Goal: Book appointment/travel/reservation

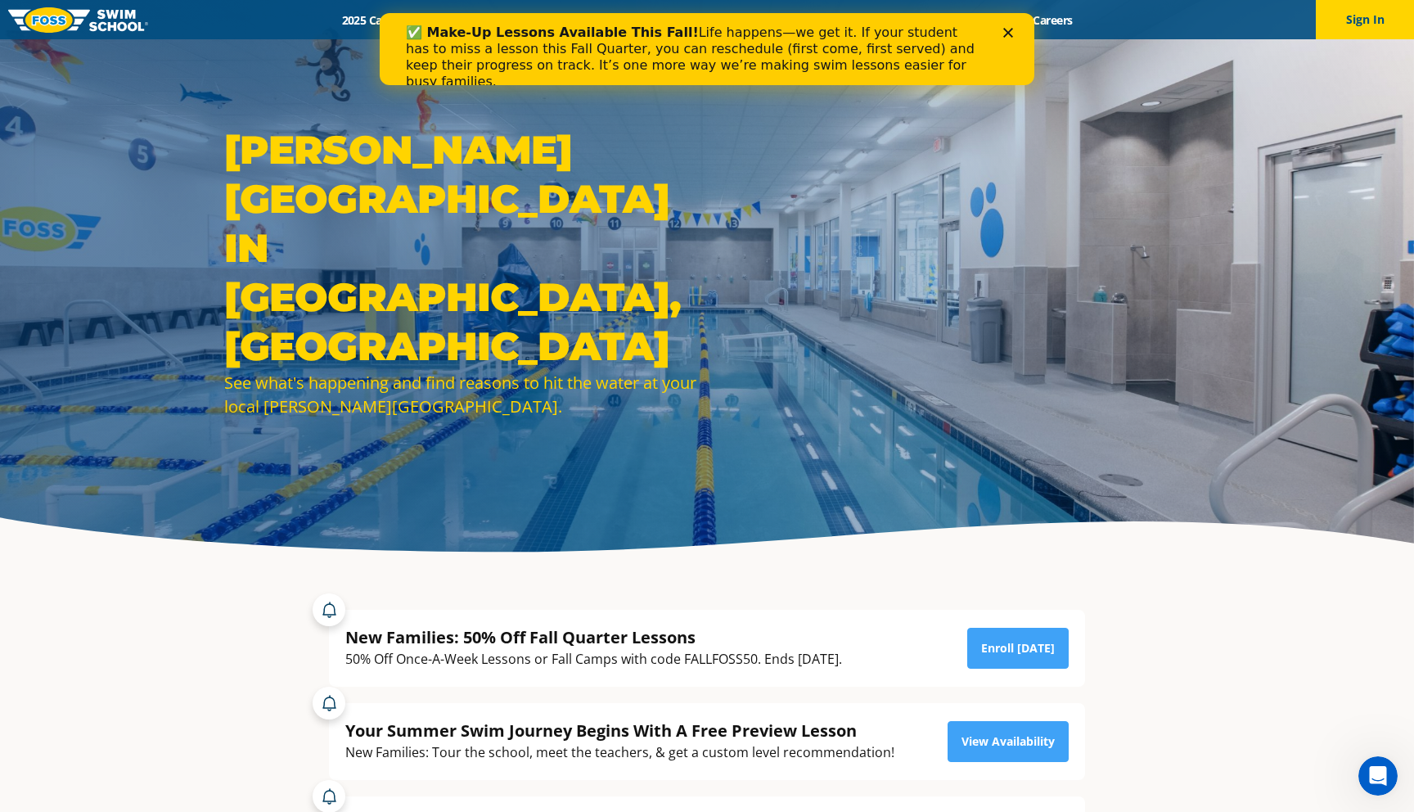
click at [998, 35] on div "✅ Make-Up Lessons Available This Fall! Life happens—we get it. If your student …" at bounding box center [707, 57] width 602 height 75
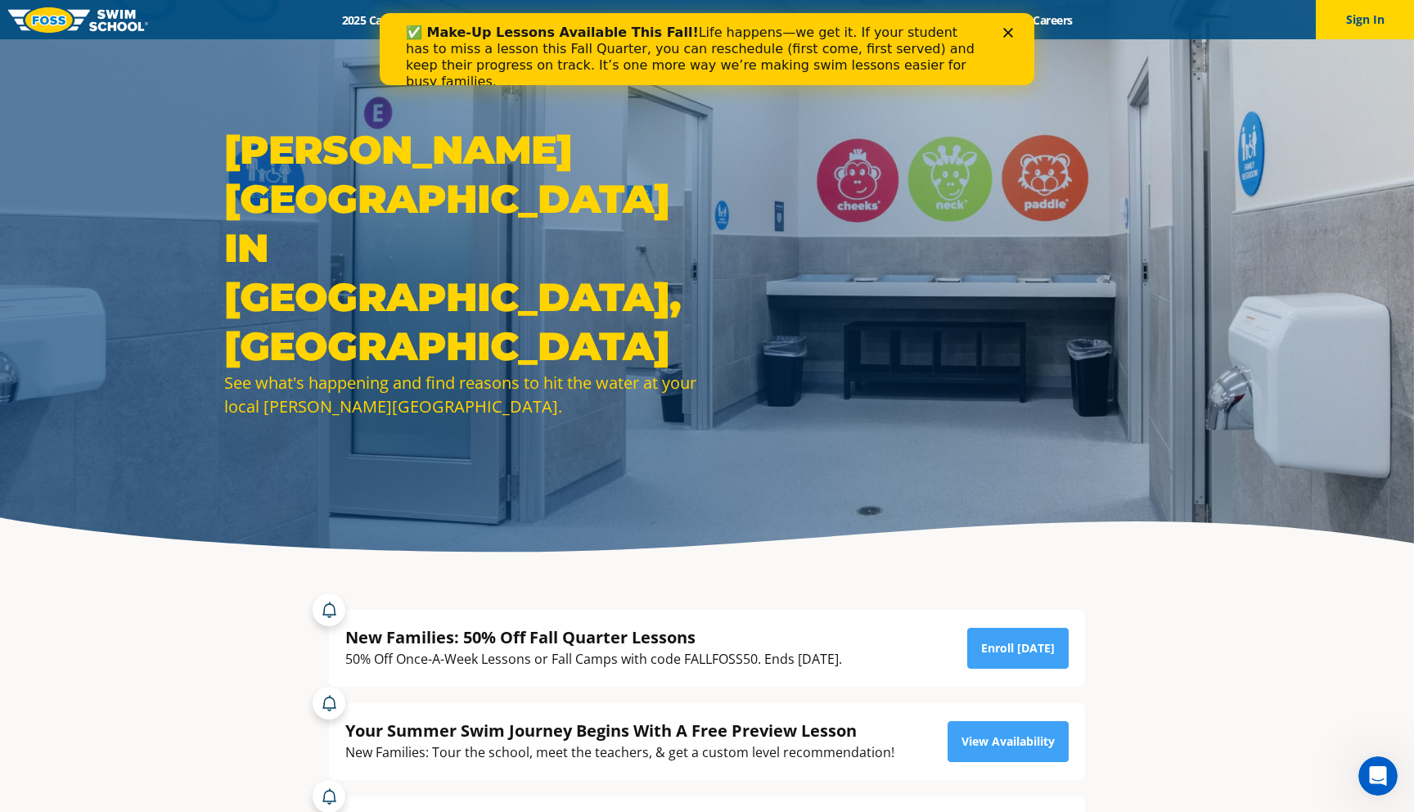
click at [1011, 33] on icon "Close" at bounding box center [1008, 33] width 10 height 10
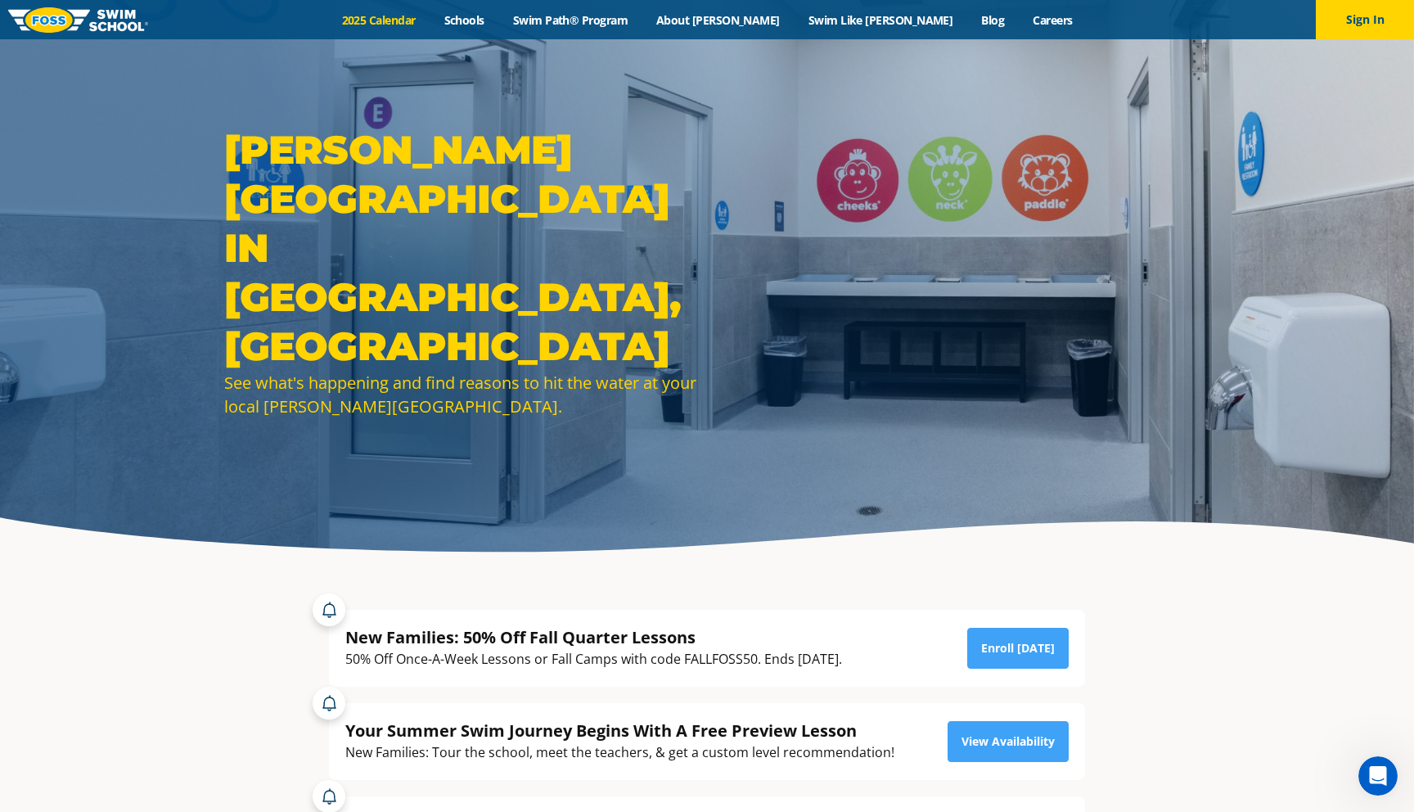
click at [430, 25] on link "2025 Calendar" at bounding box center [378, 20] width 102 height 16
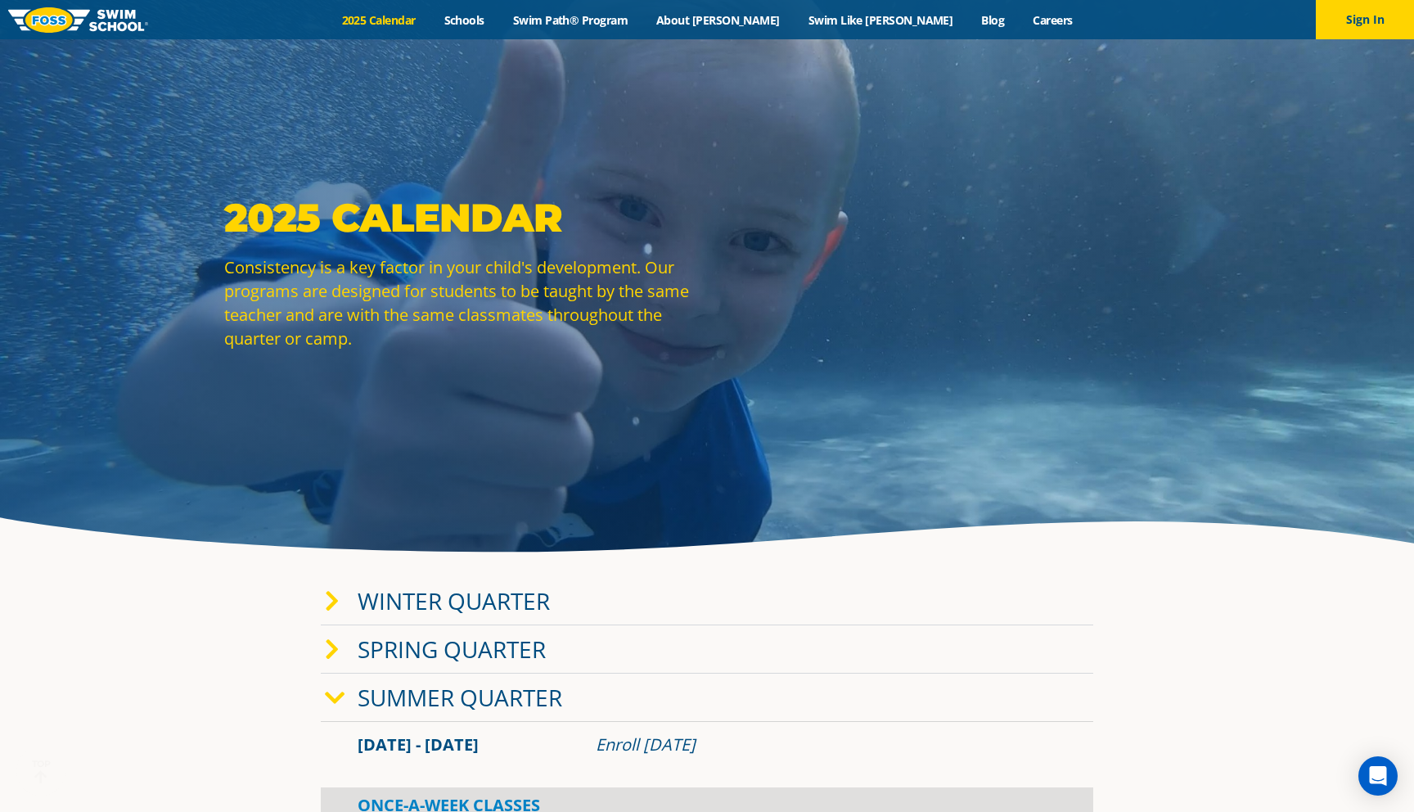
scroll to position [7, 0]
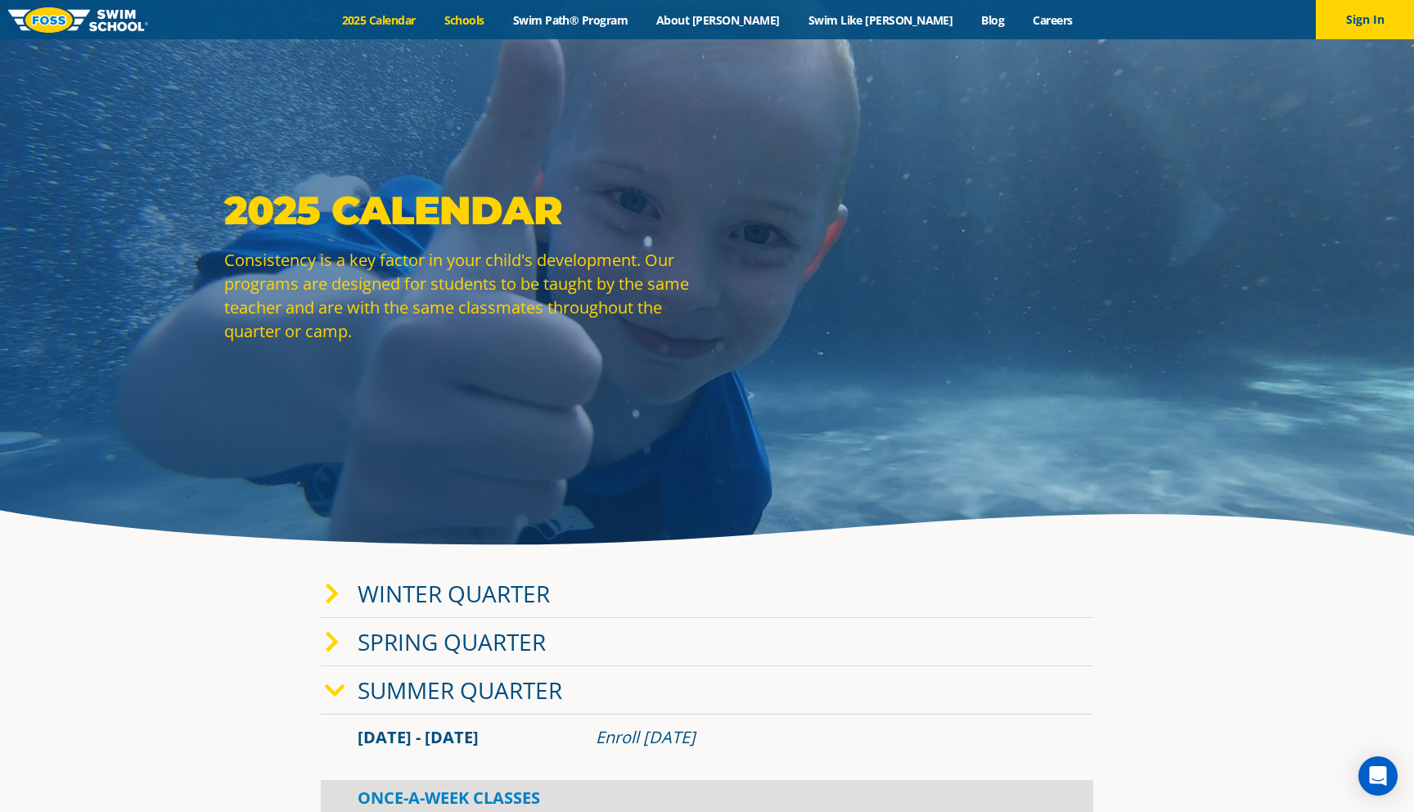
click at [498, 18] on link "Schools" at bounding box center [464, 20] width 69 height 16
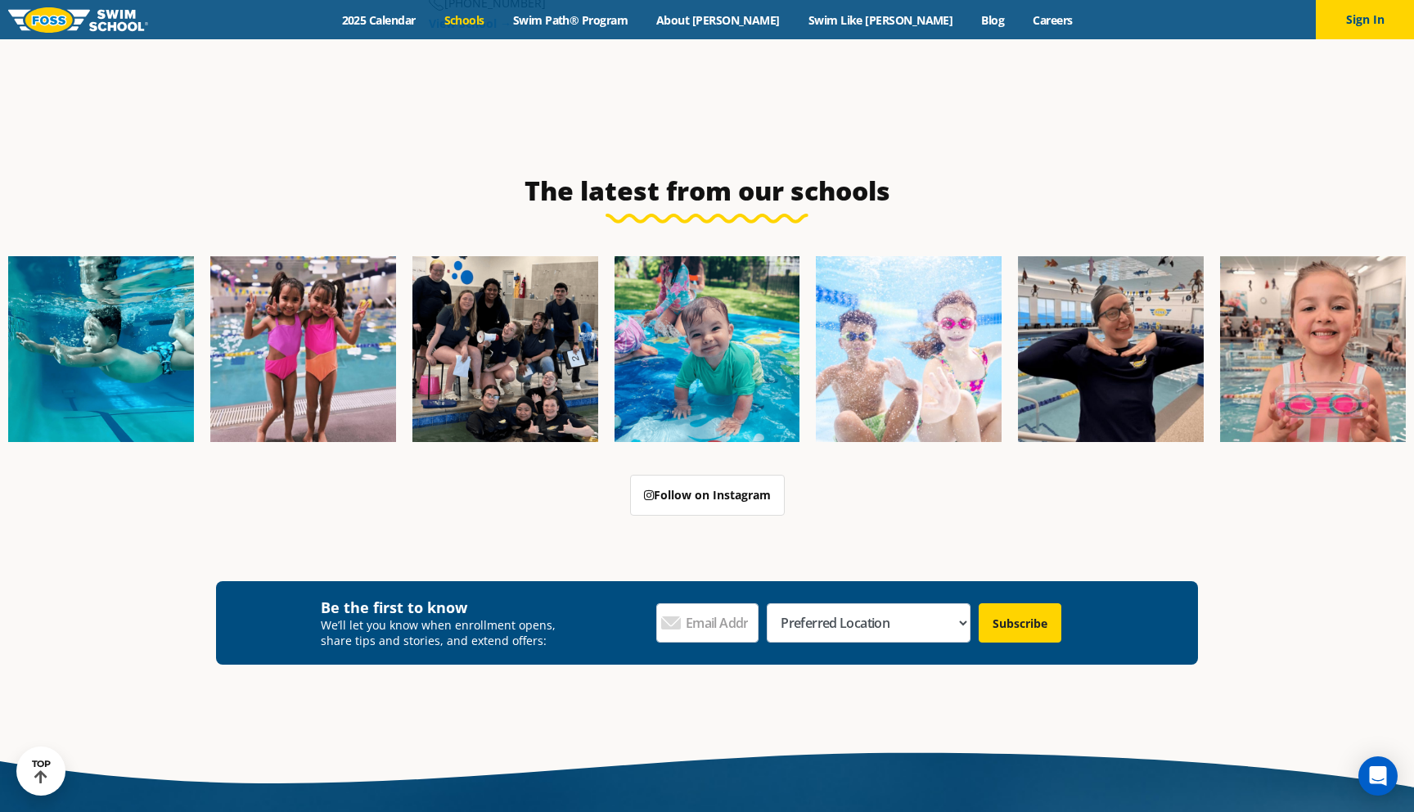
scroll to position [2270, 0]
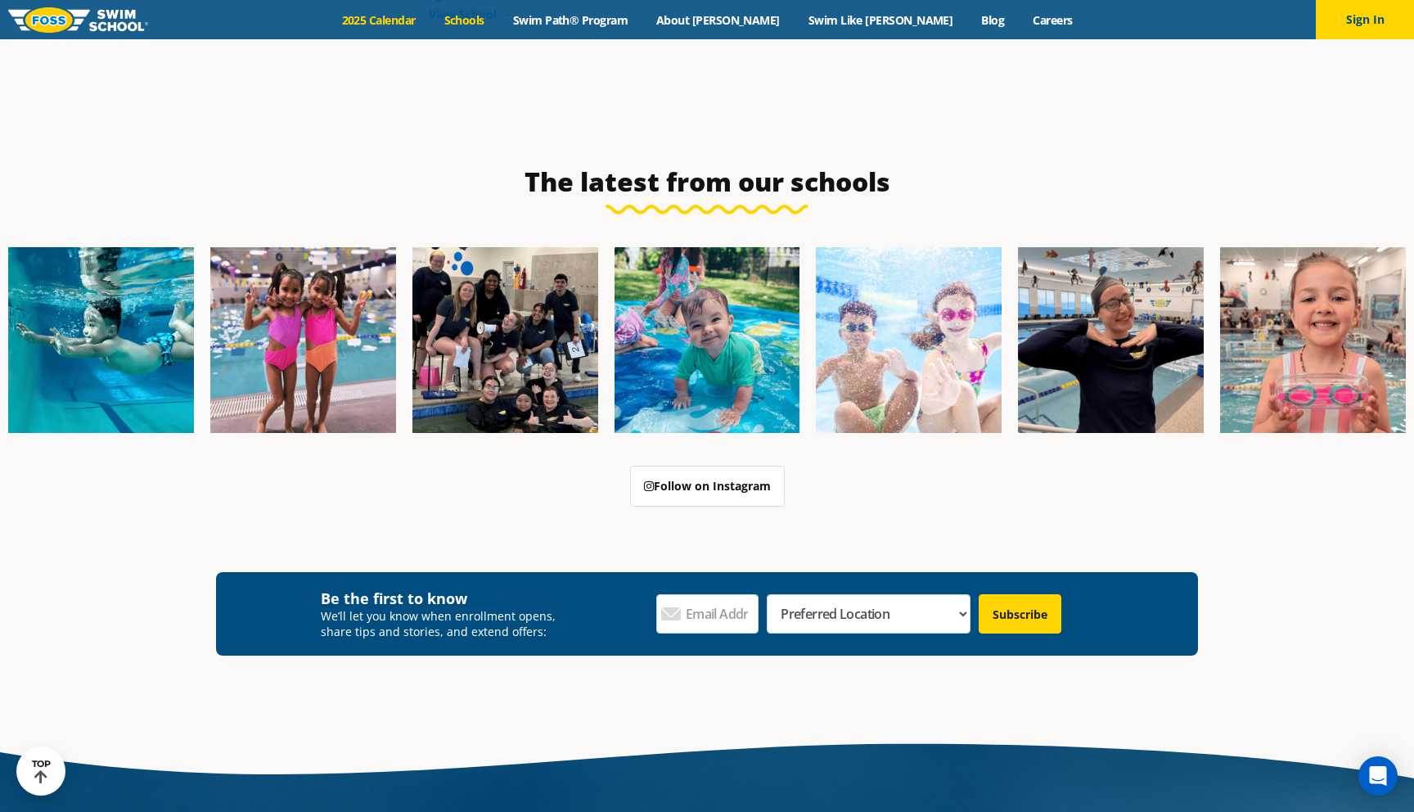
click at [430, 21] on link "2025 Calendar" at bounding box center [378, 20] width 102 height 16
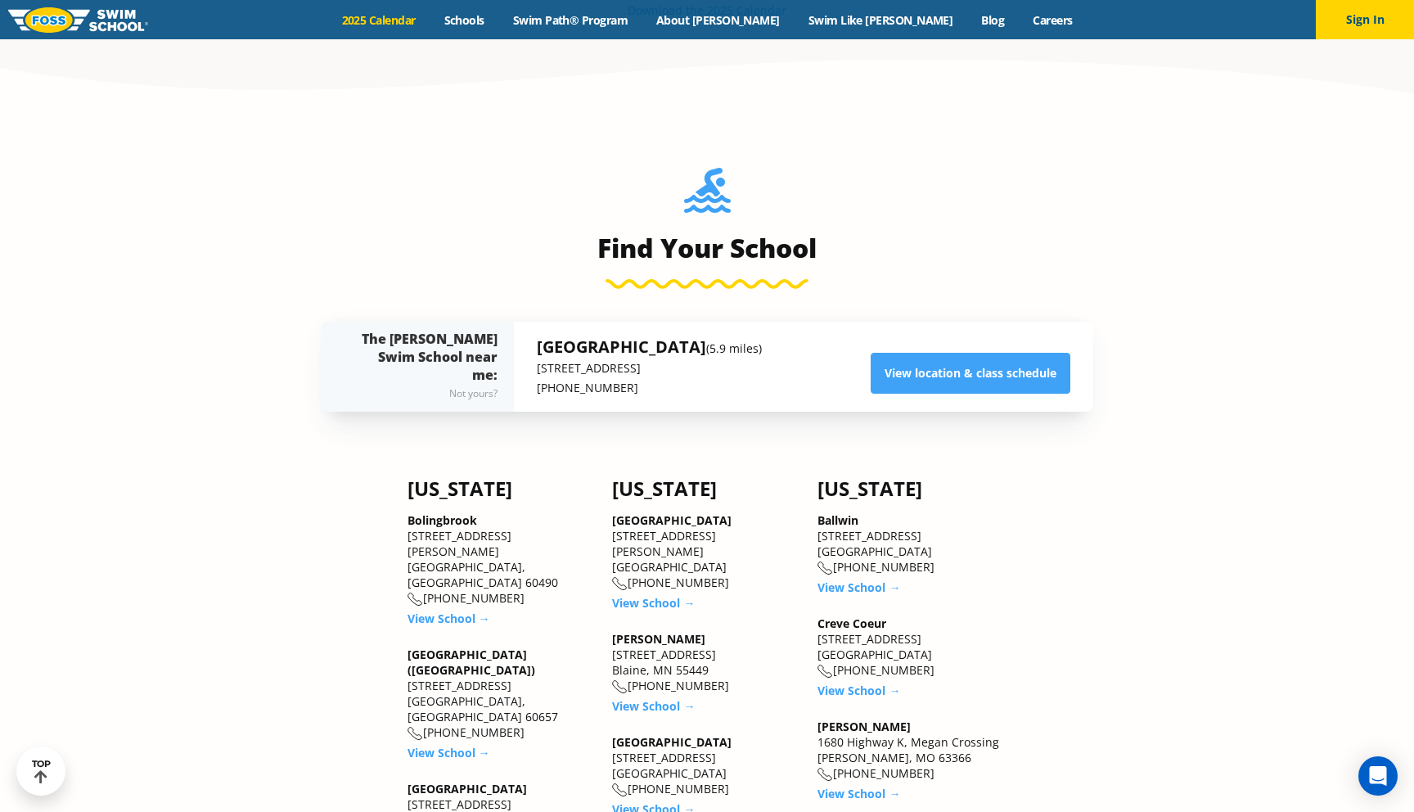
scroll to position [1735, 0]
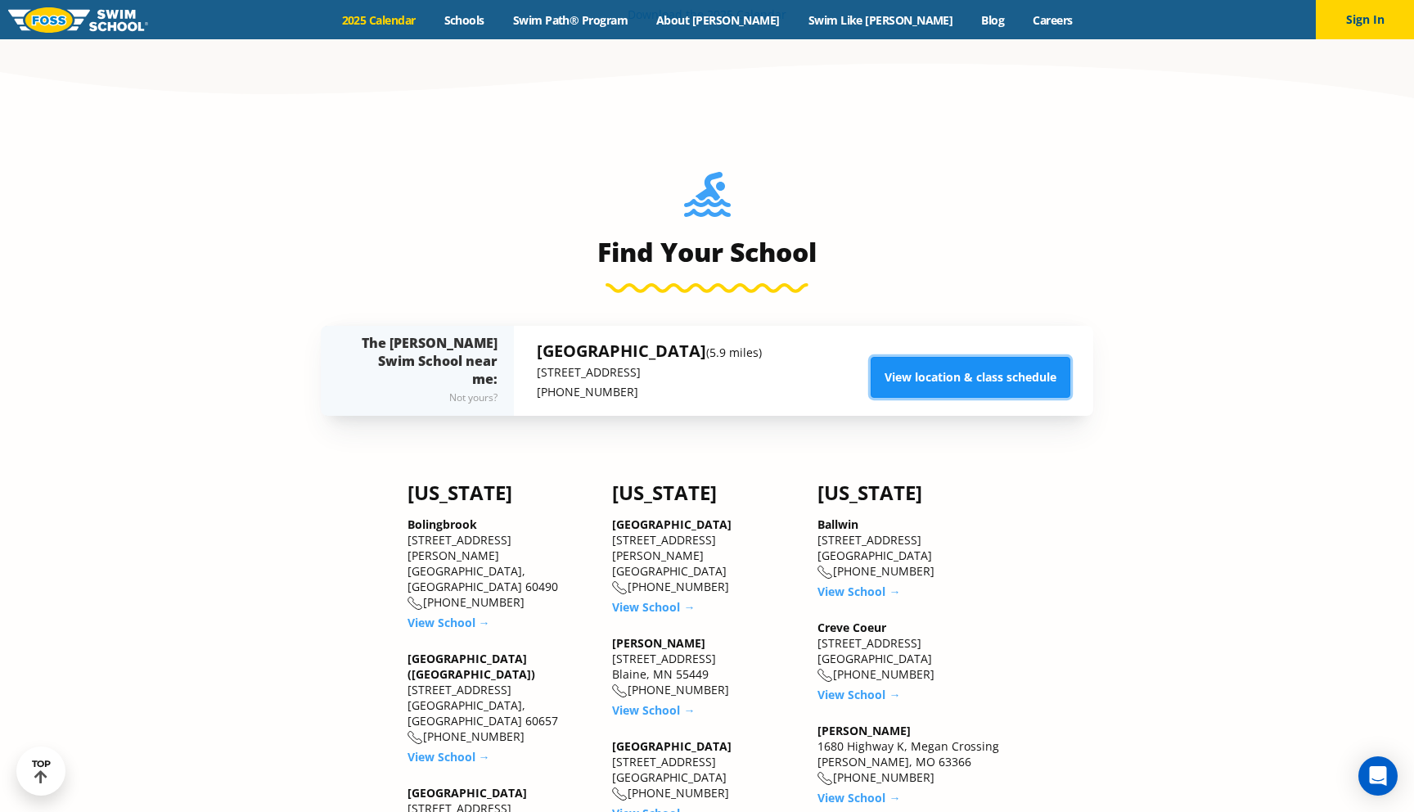
click at [927, 383] on link "View location & class schedule" at bounding box center [970, 377] width 200 height 41
